Goal: Task Accomplishment & Management: Manage account settings

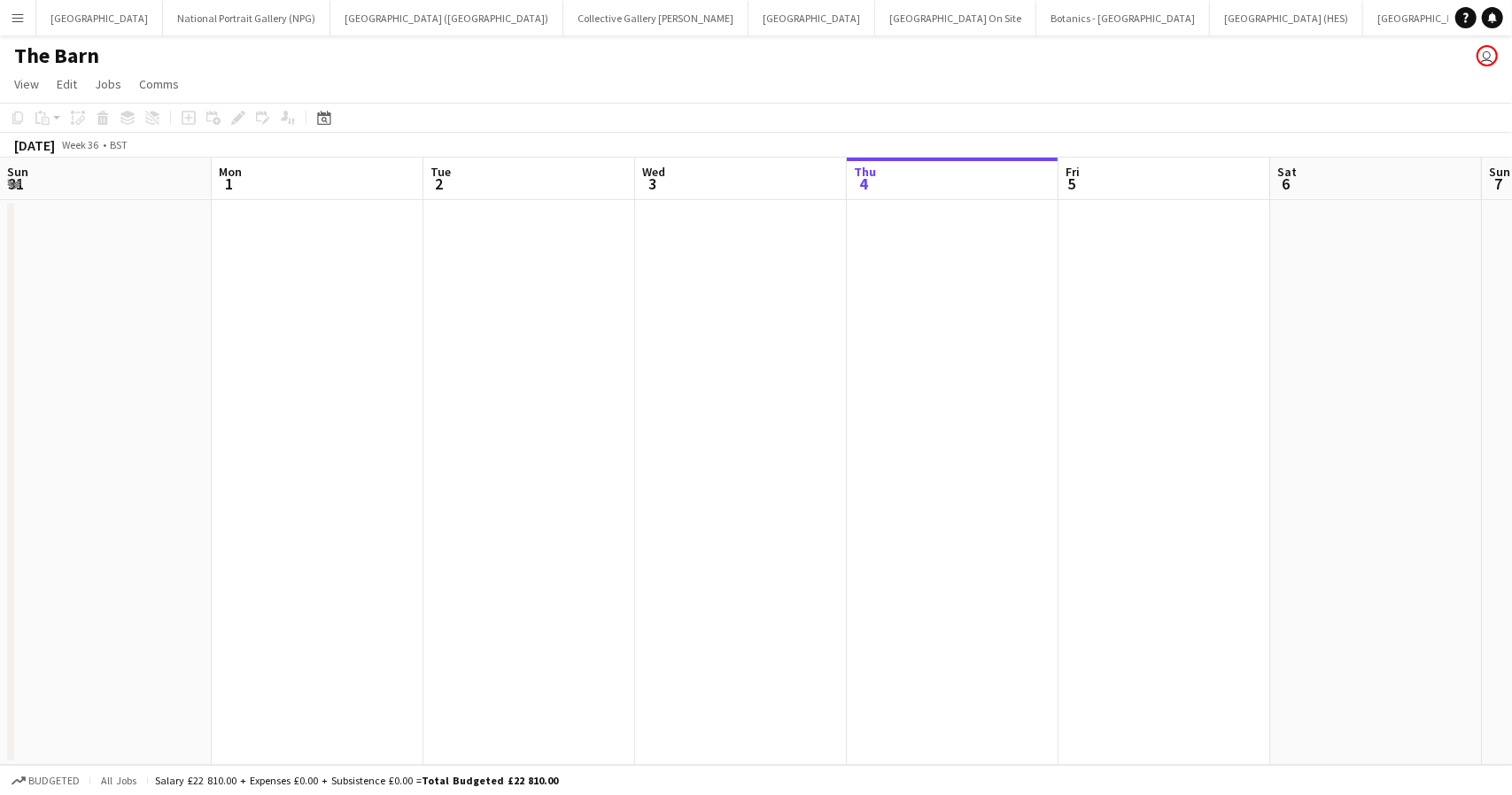
scroll to position [0, 424]
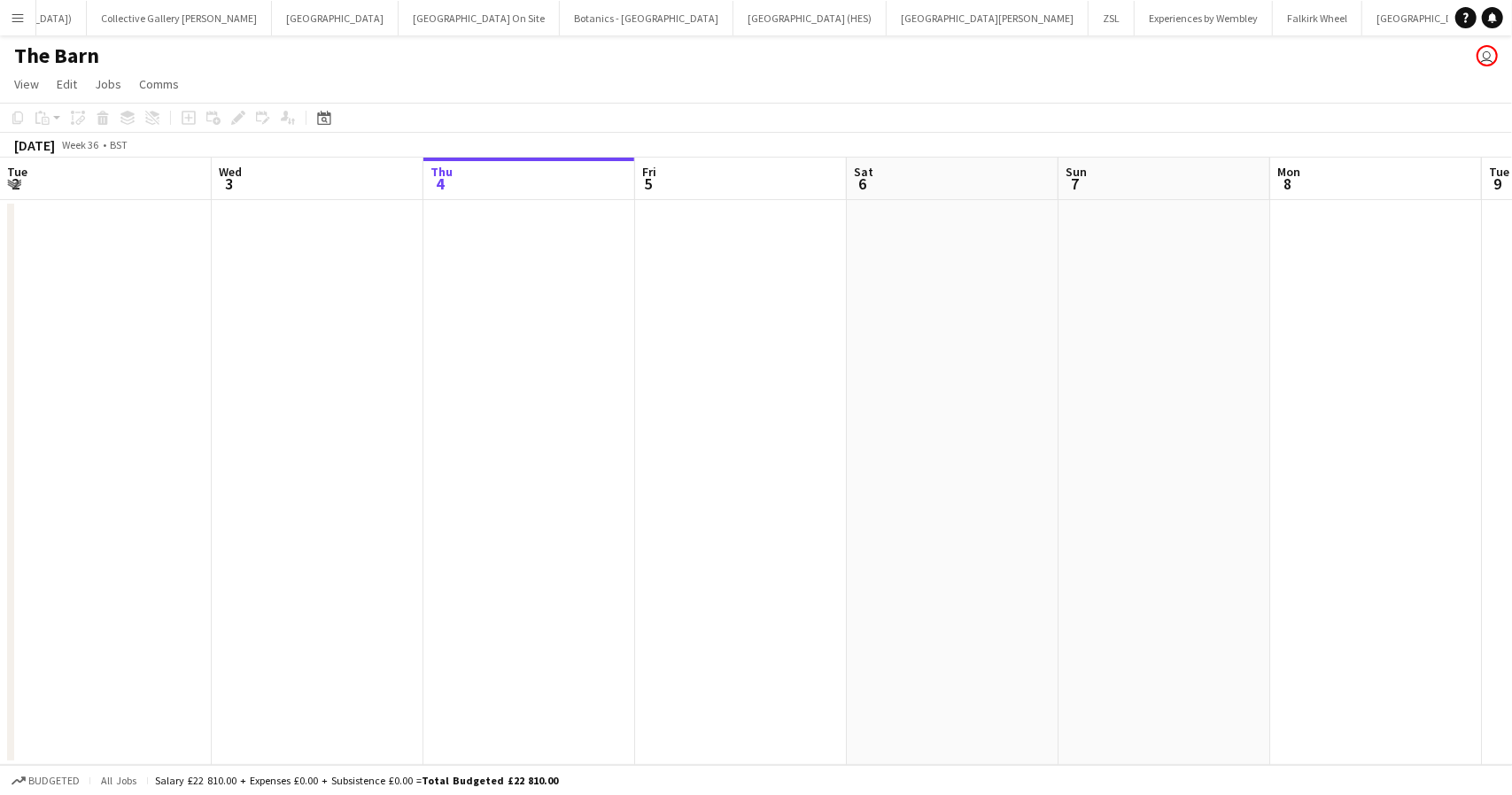
click at [31, 14] on button "Menu" at bounding box center [17, 17] width 36 height 36
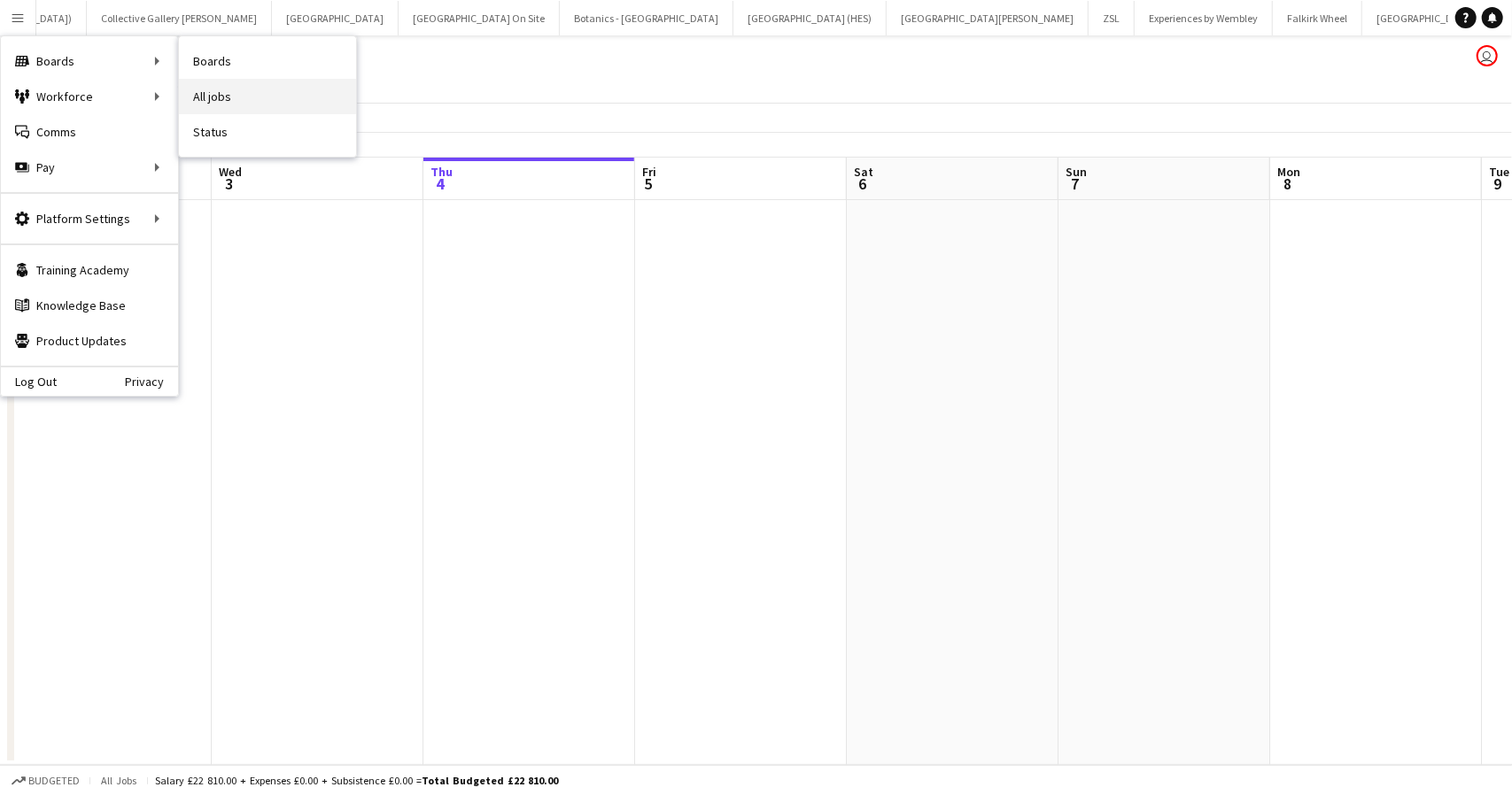
click at [216, 87] on link "All jobs" at bounding box center [268, 96] width 178 height 36
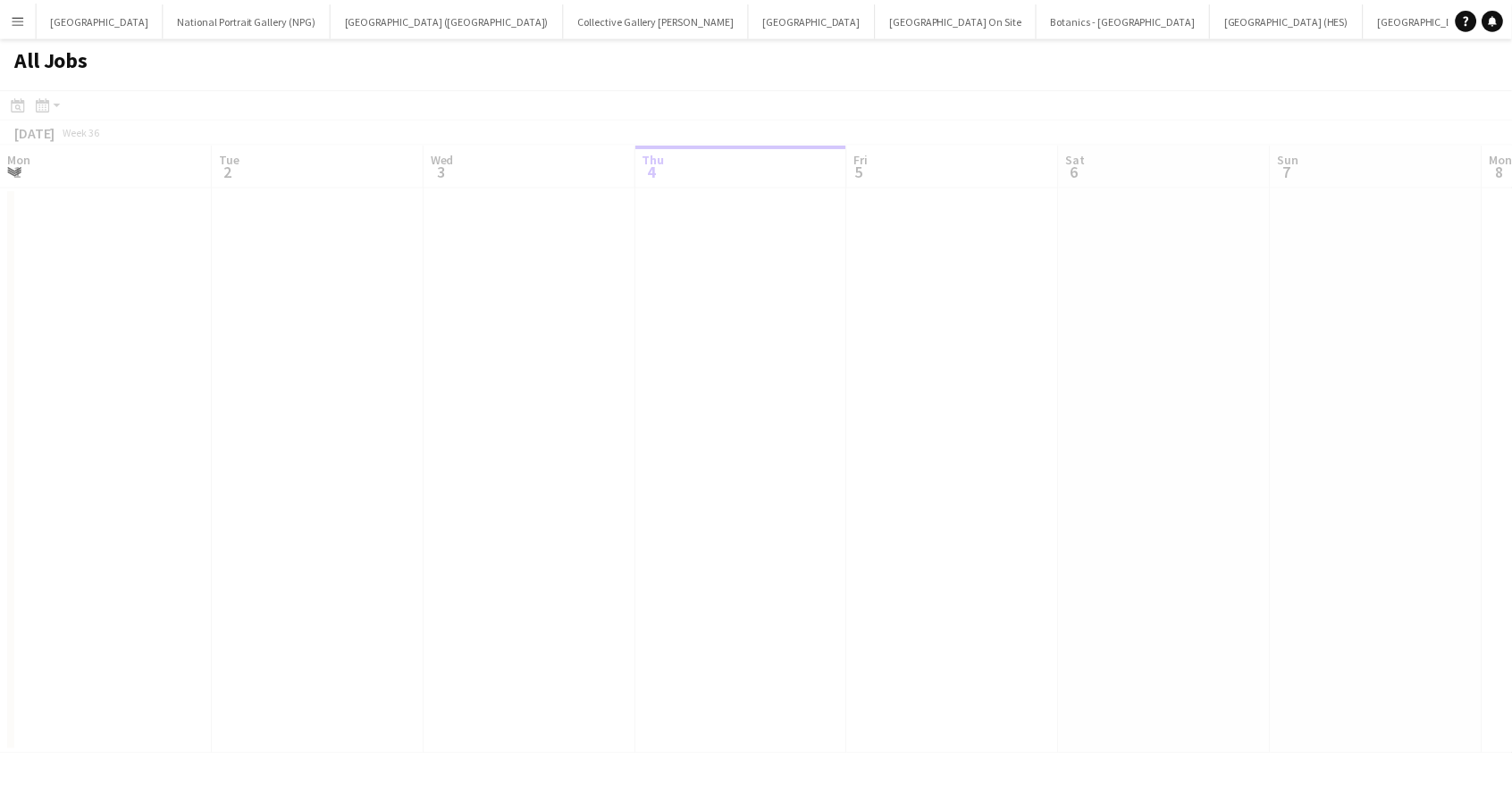
scroll to position [0, 427]
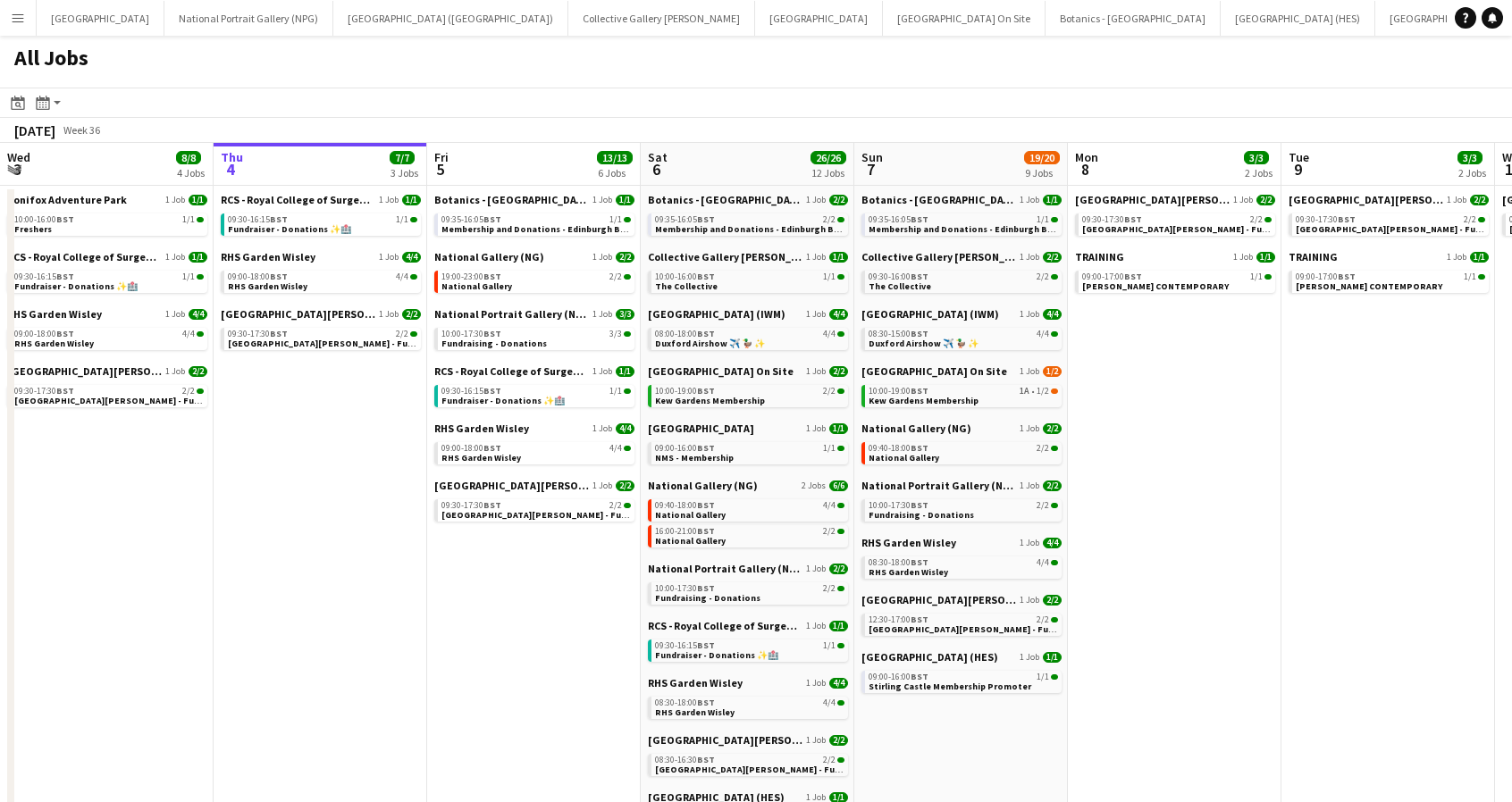
click at [17, 18] on app-icon "Menu" at bounding box center [18, 18] width 14 height 14
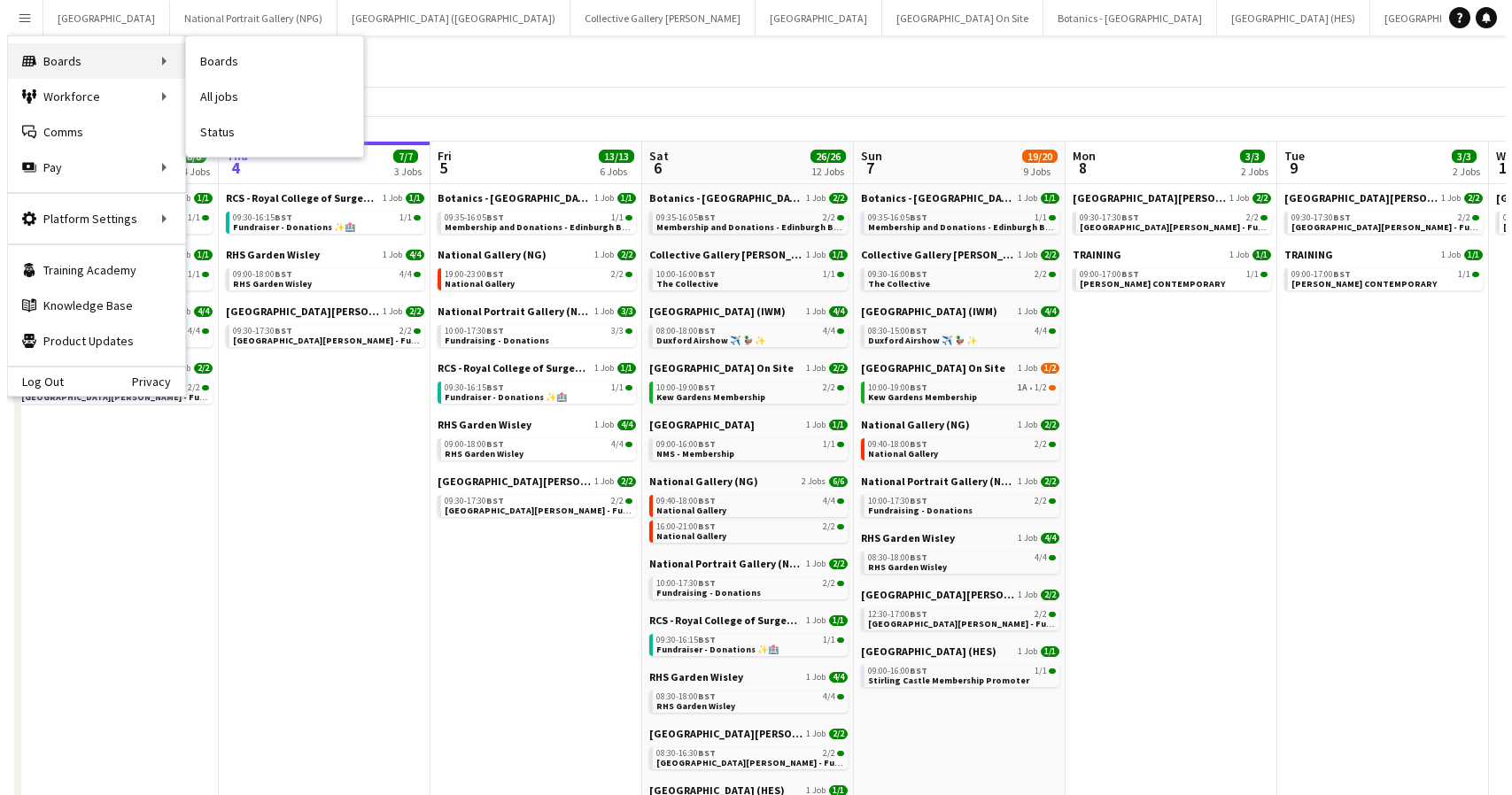
scroll to position [0, 0]
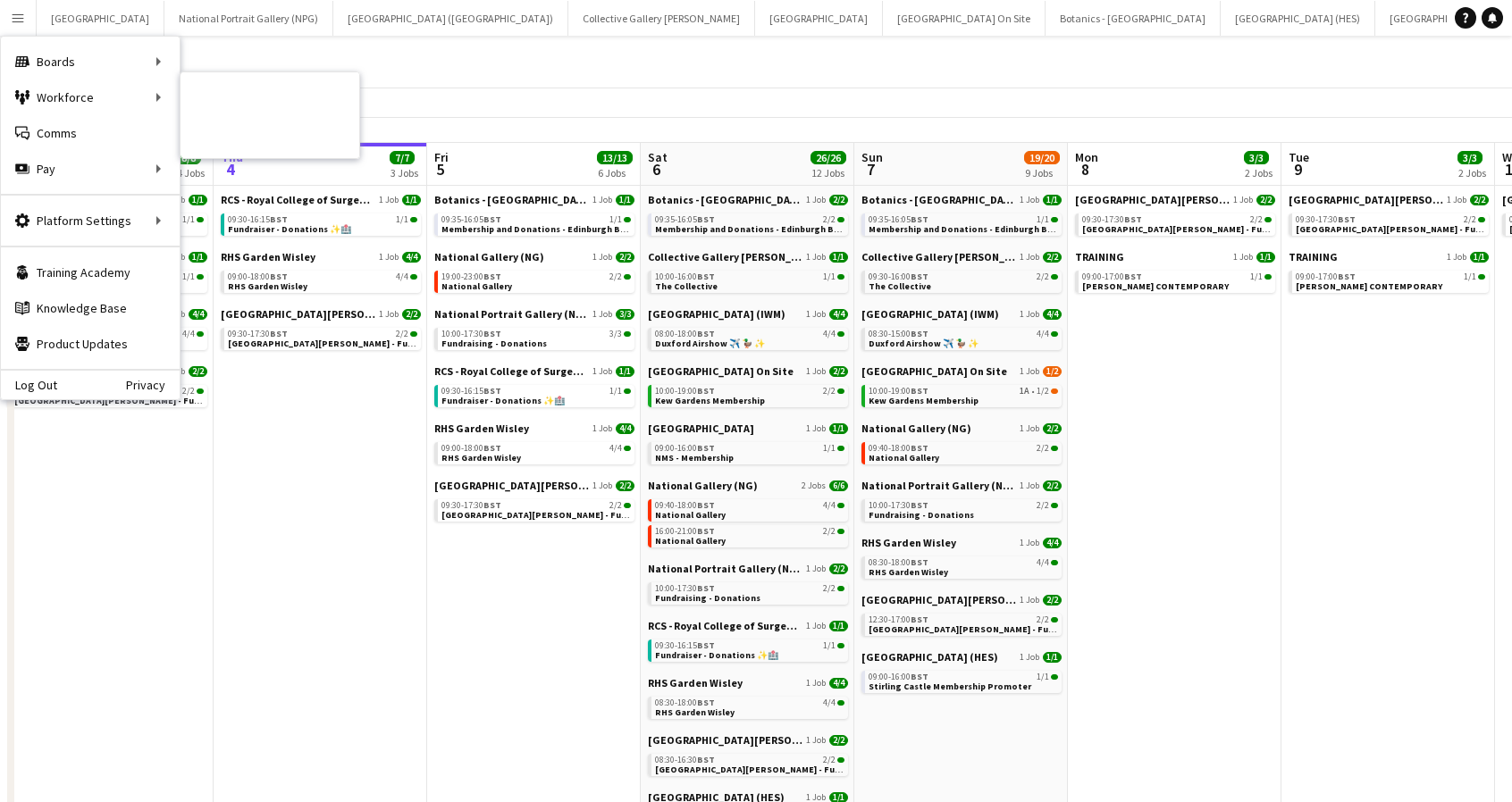
click at [209, 96] on link "My Workforce" at bounding box center [270, 97] width 179 height 36
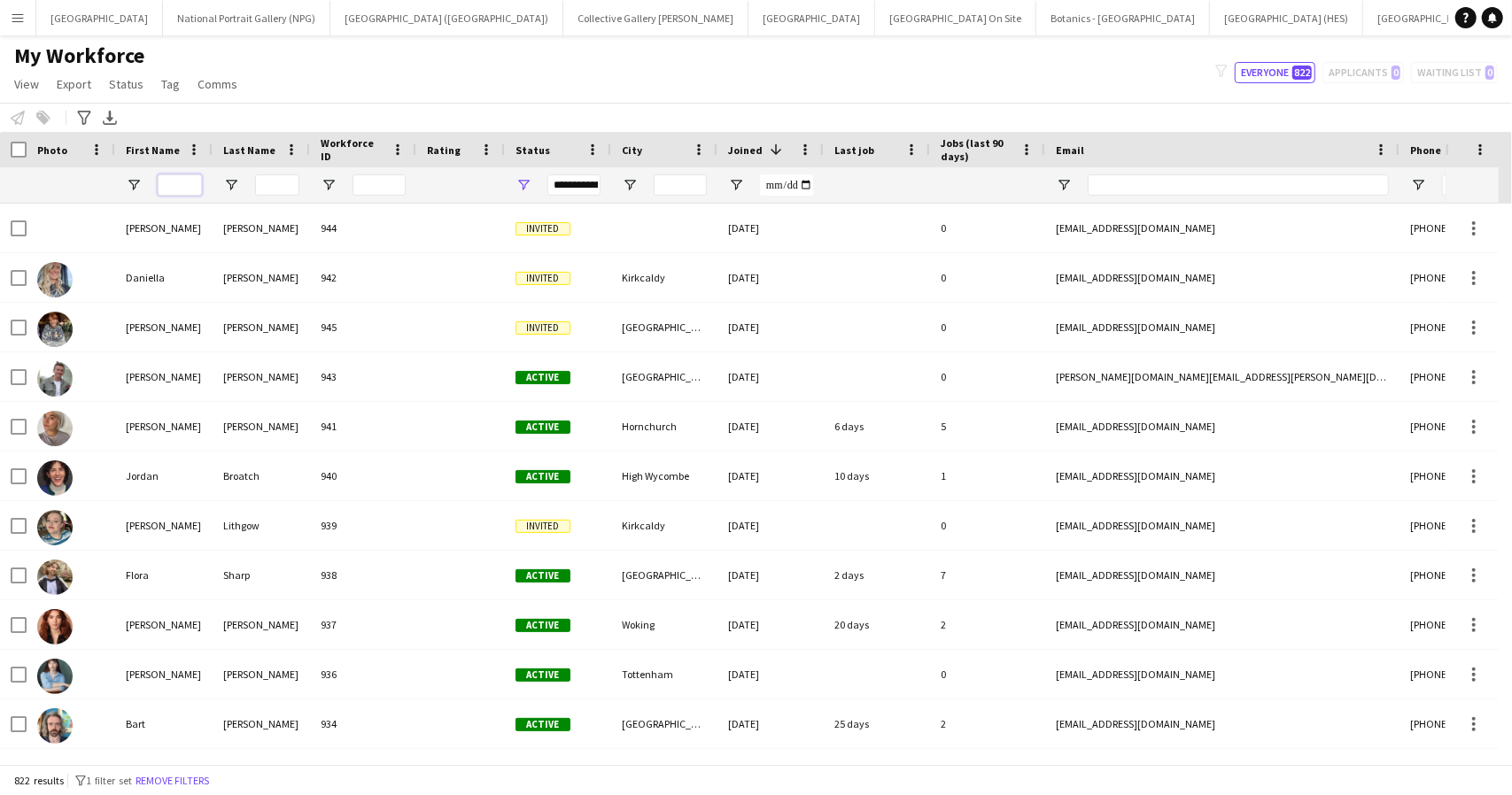
click at [178, 186] on input "First Name Filter Input" at bounding box center [179, 185] width 44 height 21
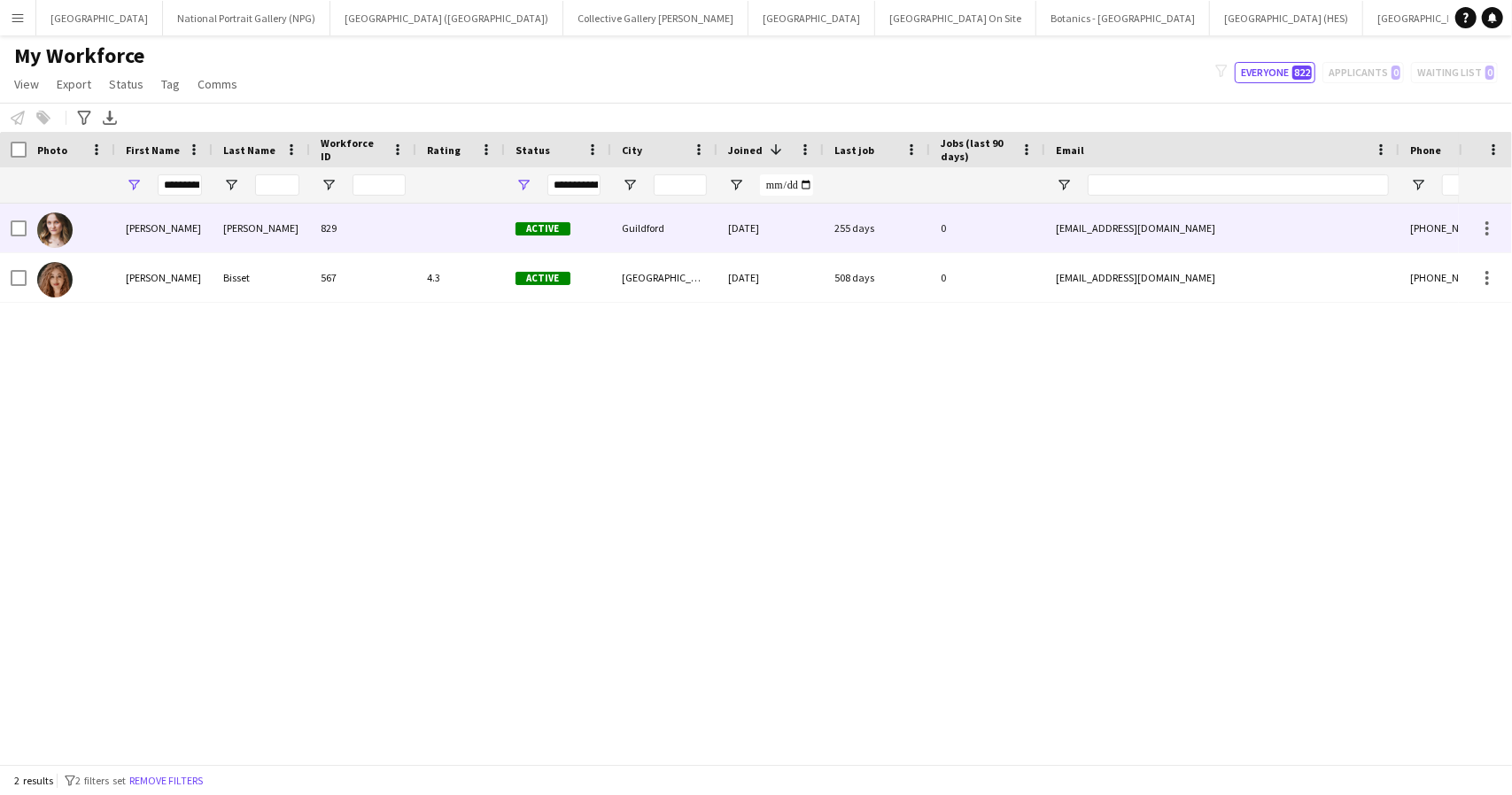
click at [197, 223] on div "Catherine" at bounding box center [164, 228] width 97 height 48
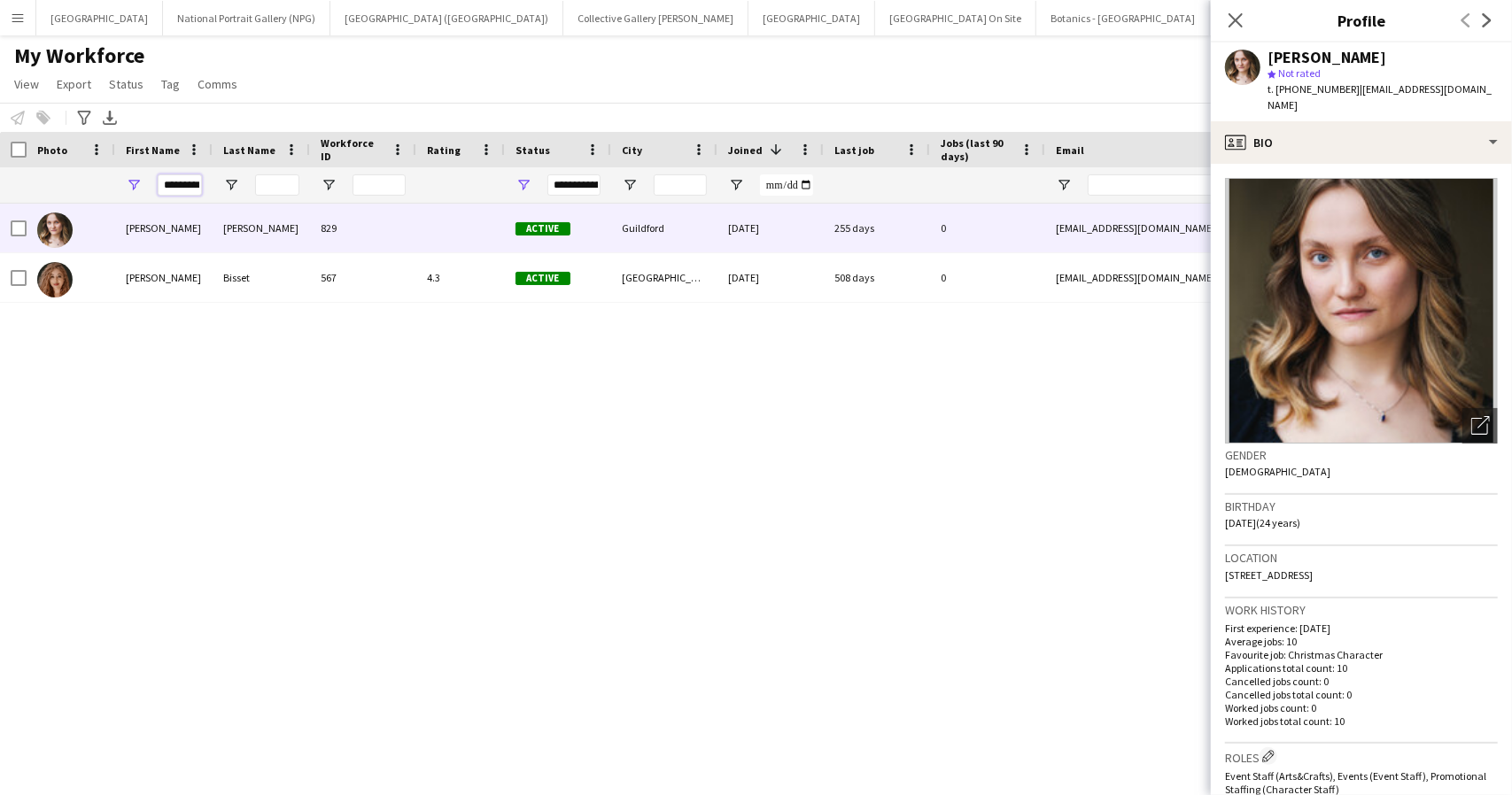
click at [172, 179] on input "*********" at bounding box center [179, 185] width 44 height 21
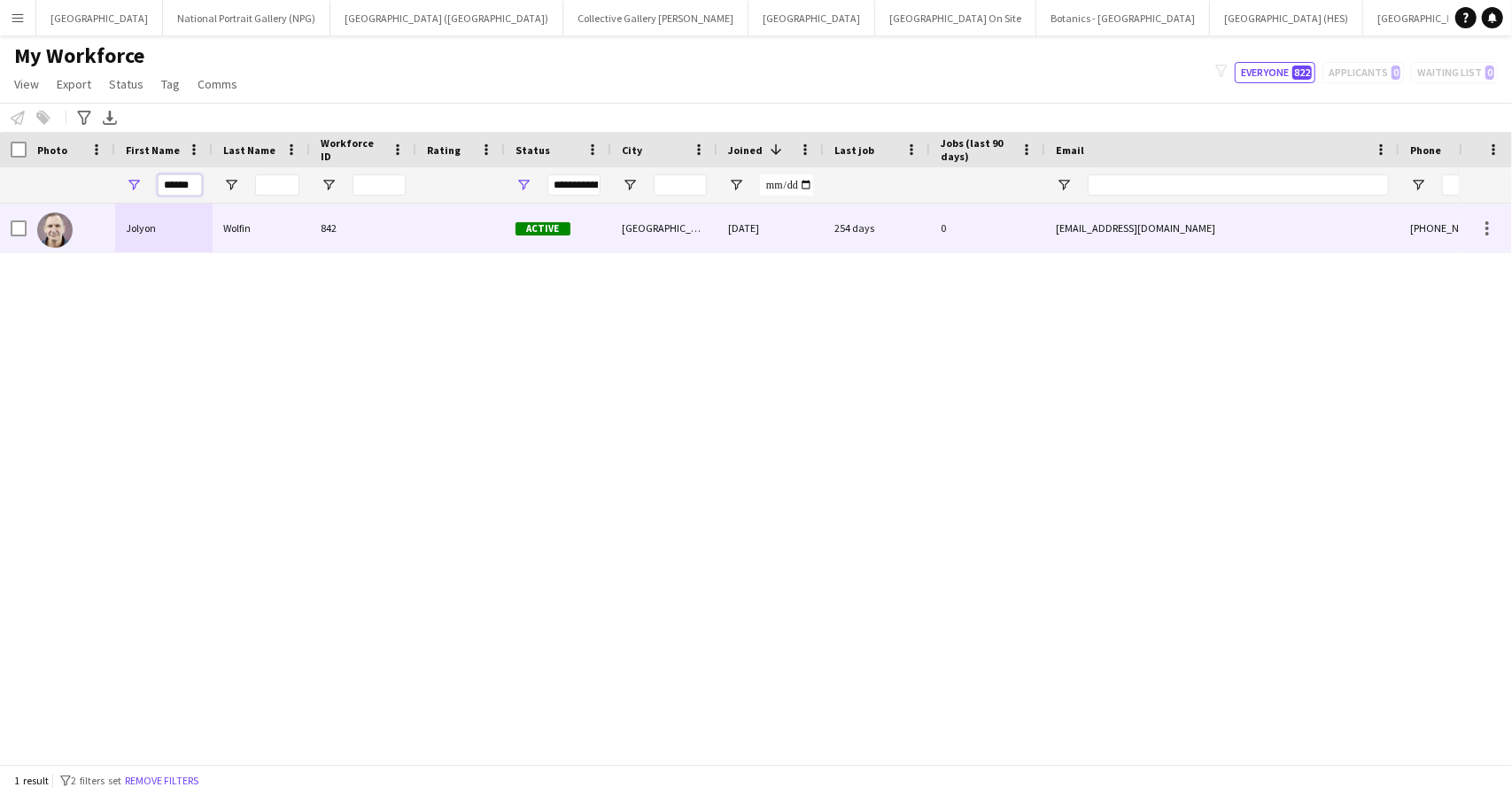
type input "******"
click at [174, 224] on div "Jolyon" at bounding box center [164, 228] width 97 height 48
